Goal: Check status: Check status

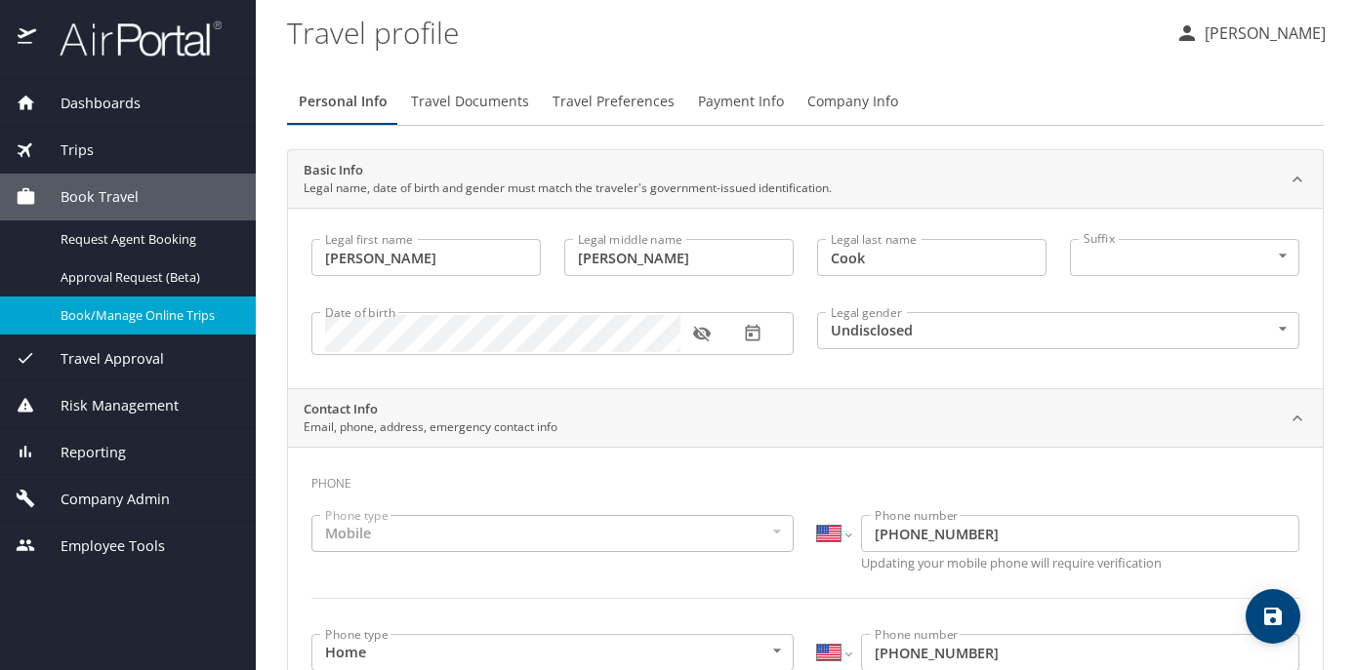
select select "US"
click at [155, 103] on div "Dashboards" at bounding box center [128, 103] width 224 height 21
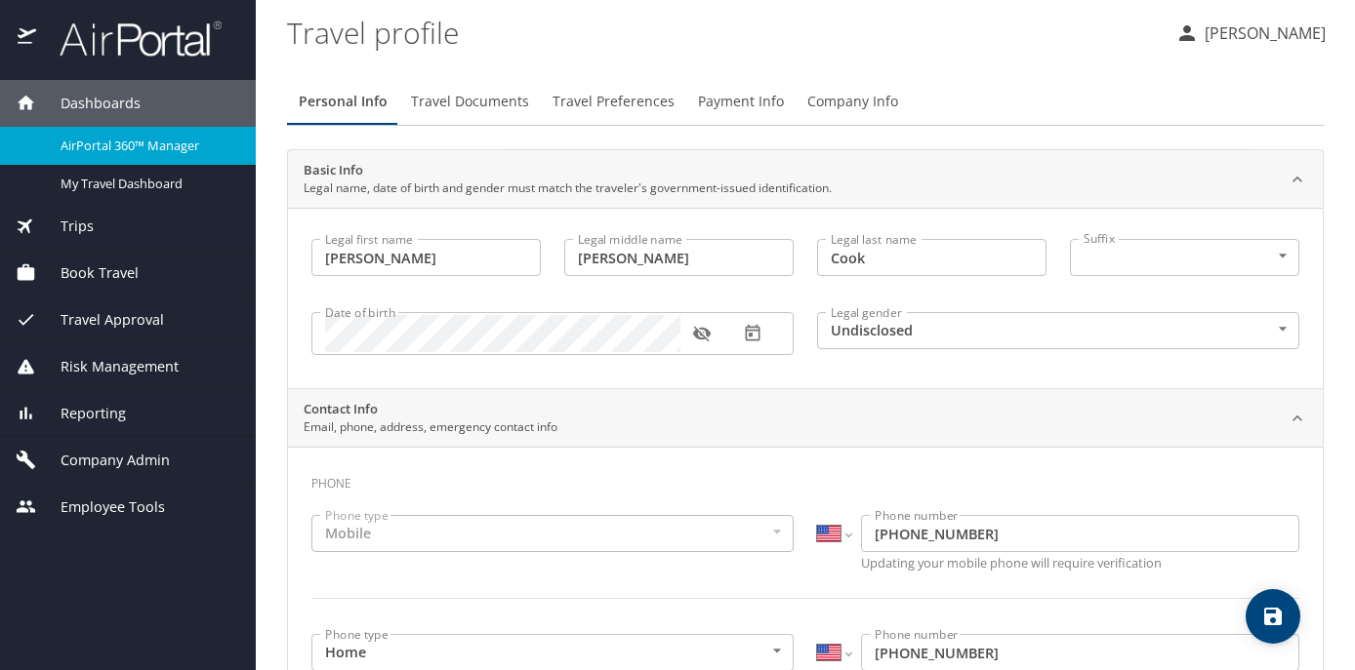
click at [149, 142] on span "AirPortal 360™ Manager" at bounding box center [147, 146] width 172 height 19
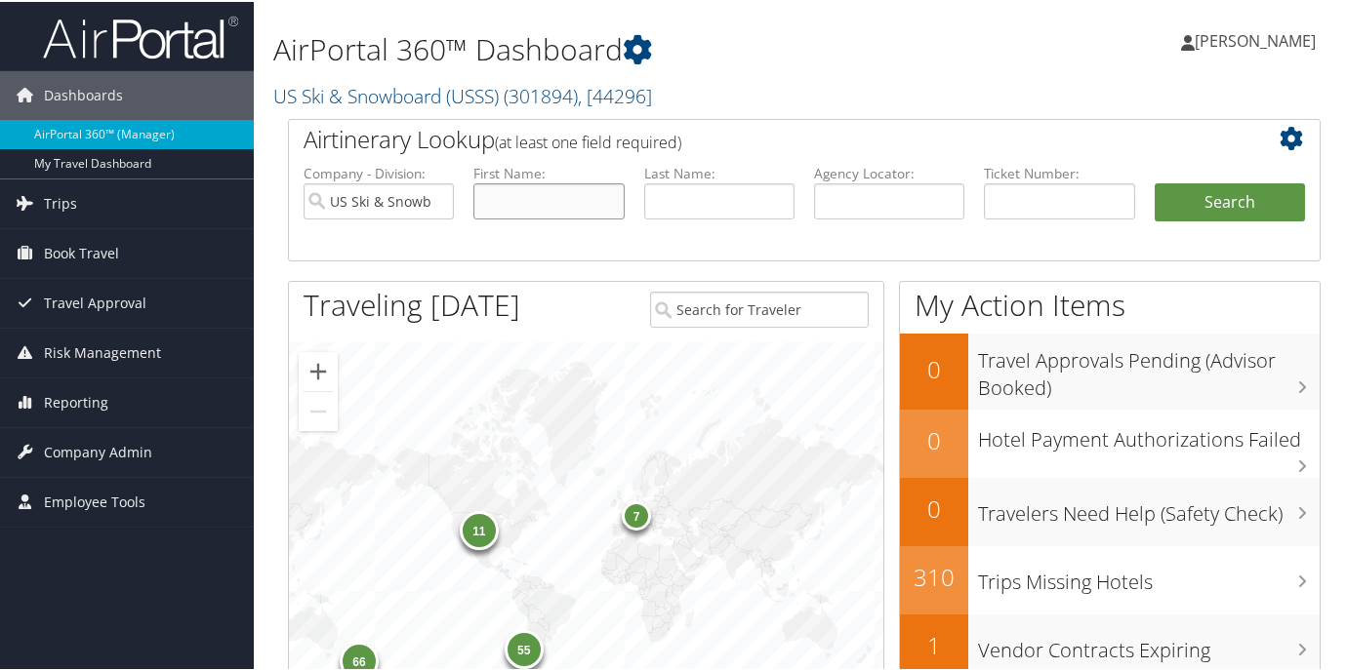
click at [578, 200] on input "text" at bounding box center [548, 200] width 150 height 36
type input "mark"
click at [1155, 182] on button "Search" at bounding box center [1230, 201] width 150 height 39
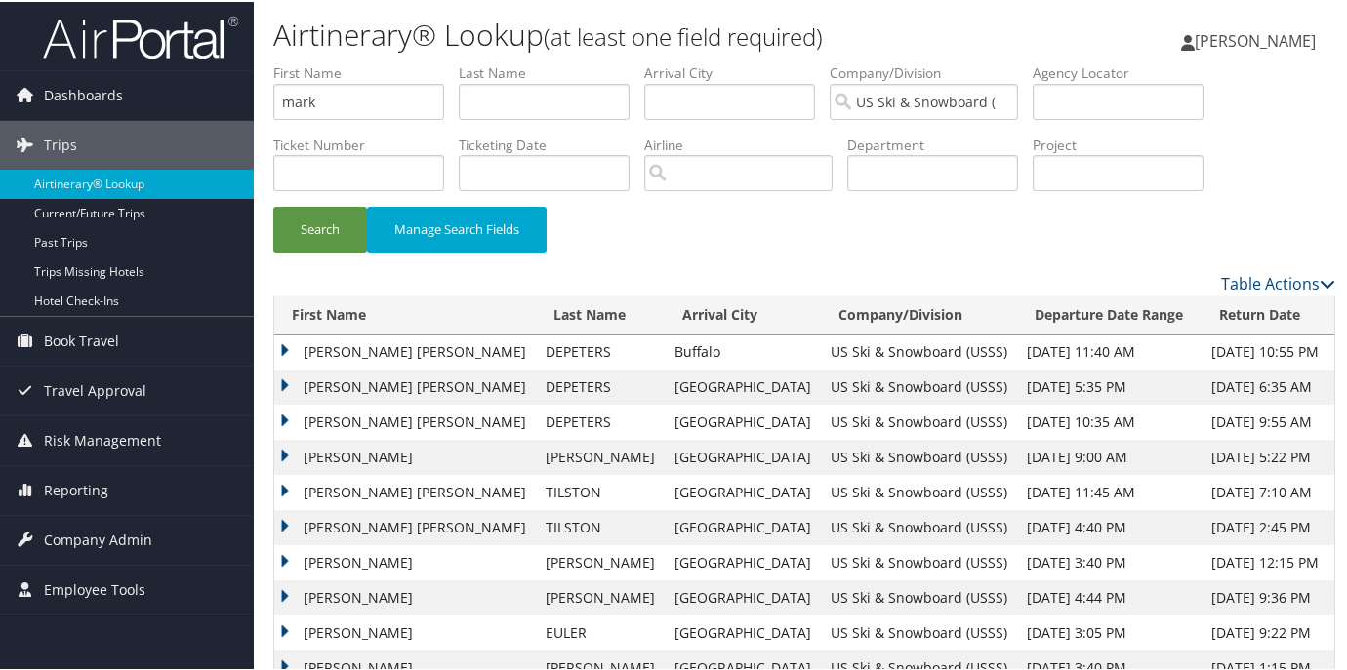
scroll to position [140, 0]
